Goal: Task Accomplishment & Management: Use online tool/utility

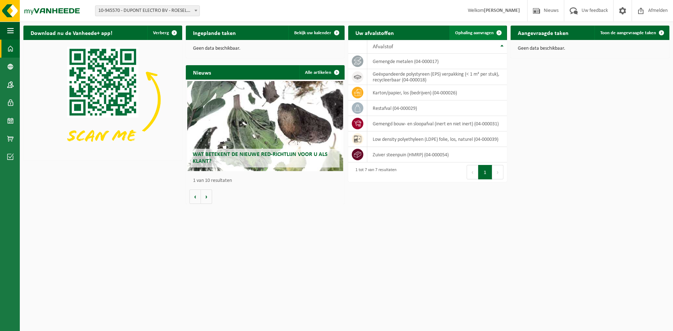
click at [470, 28] on link "Ophaling aanvragen" at bounding box center [478, 33] width 57 height 14
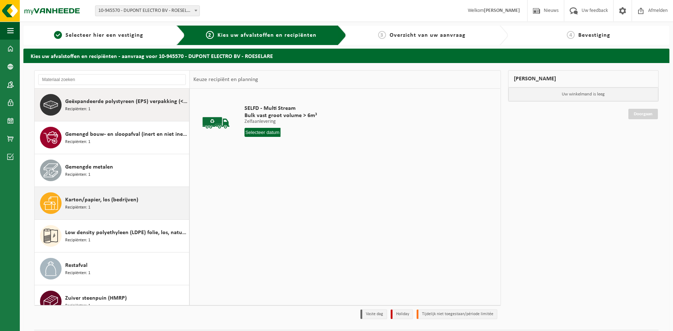
click at [110, 200] on span "Karton/papier, los (bedrijven)" at bounding box center [101, 200] width 73 height 9
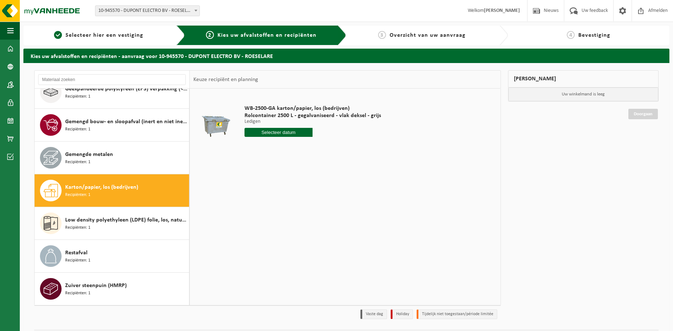
click at [290, 133] on input "text" at bounding box center [279, 132] width 68 height 9
click at [286, 187] on div "9" at bounding box center [289, 185] width 13 height 12
type input "Van 2025-10-09"
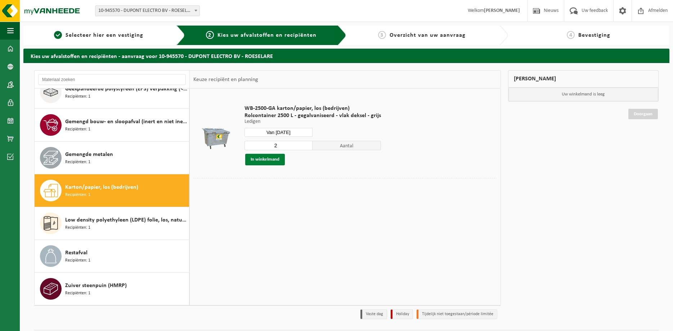
click at [270, 159] on button "In winkelmand" at bounding box center [265, 160] width 40 height 12
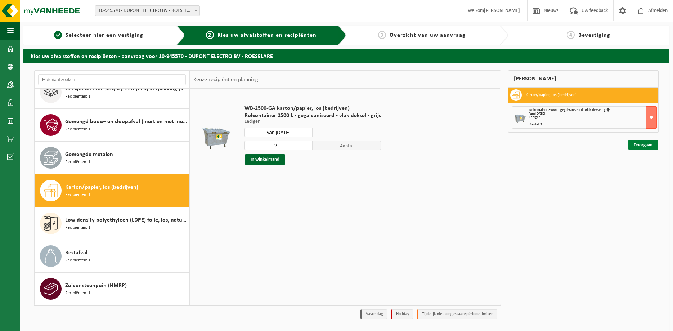
click at [643, 144] on link "Doorgaan" at bounding box center [644, 145] width 30 height 10
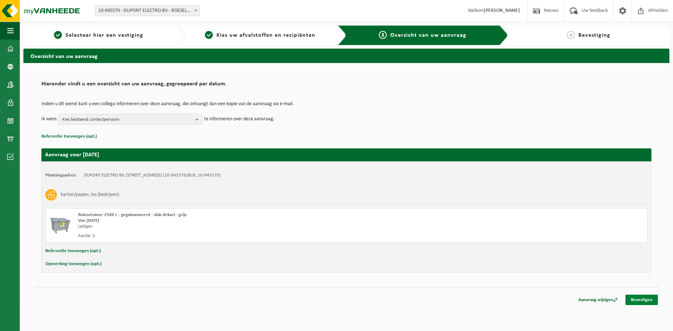
click at [642, 299] on link "Bevestigen" at bounding box center [642, 300] width 32 height 10
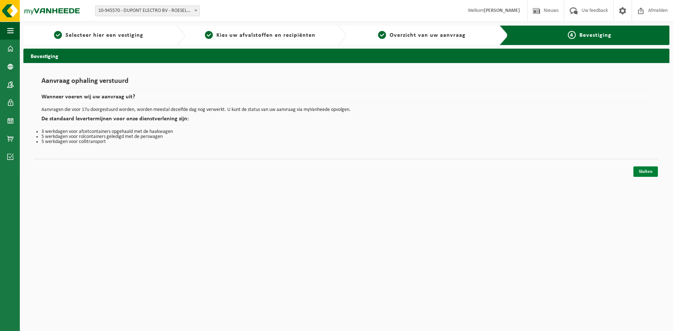
click at [642, 175] on link "Sluiten" at bounding box center [646, 171] width 25 height 10
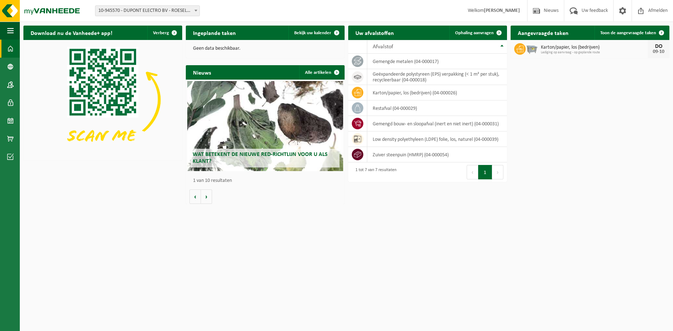
click at [269, 120] on div "Wat betekent de nieuwe RED-richtlijn voor u als klant?" at bounding box center [265, 126] width 156 height 90
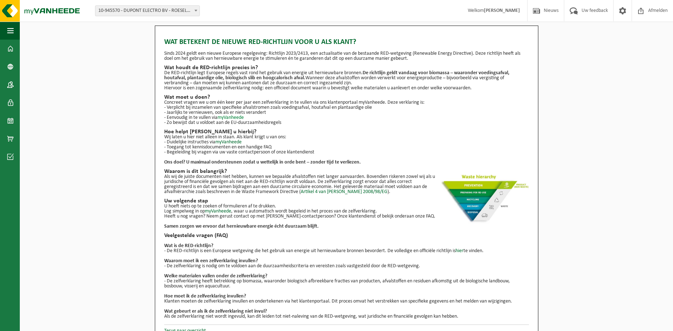
click at [227, 118] on link "myVanheede" at bounding box center [231, 117] width 26 height 5
